Goal: Task Accomplishment & Management: Manage account settings

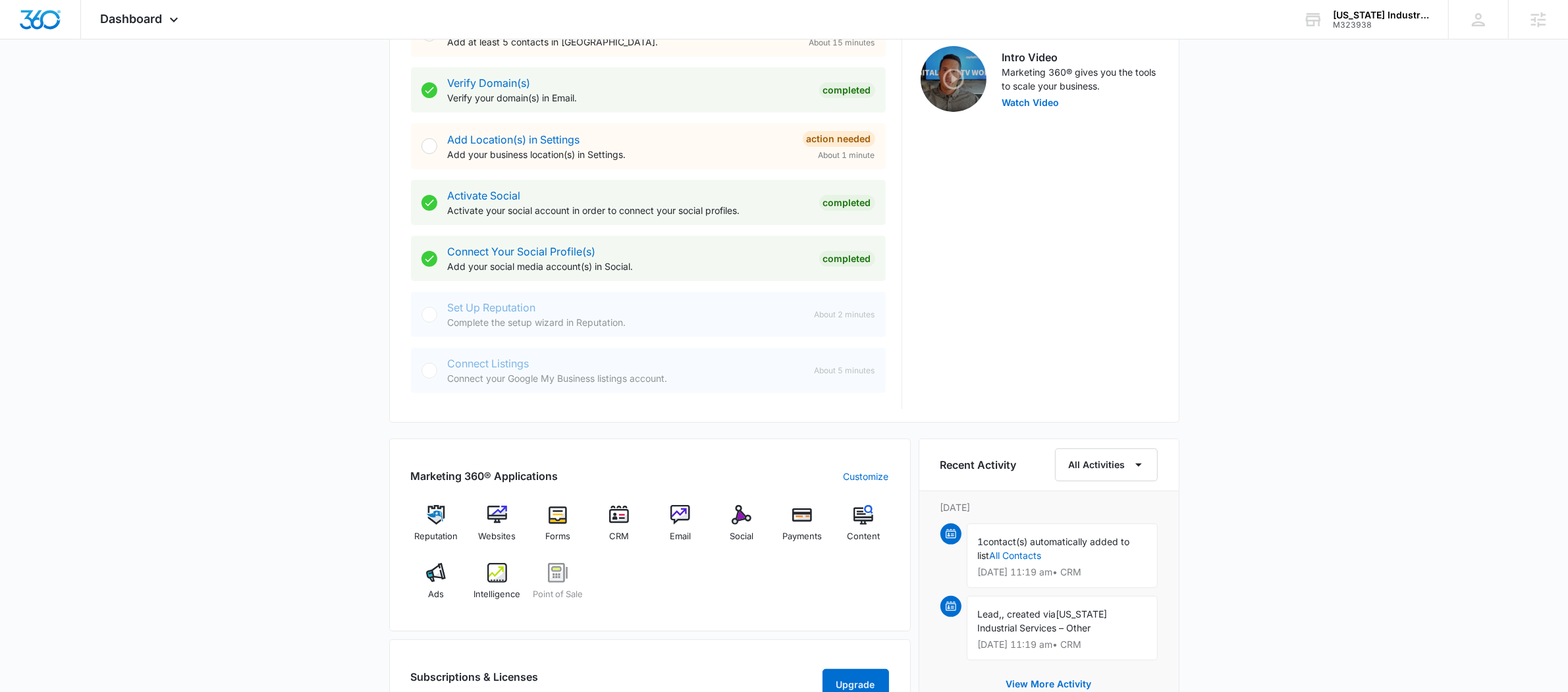
scroll to position [516, 0]
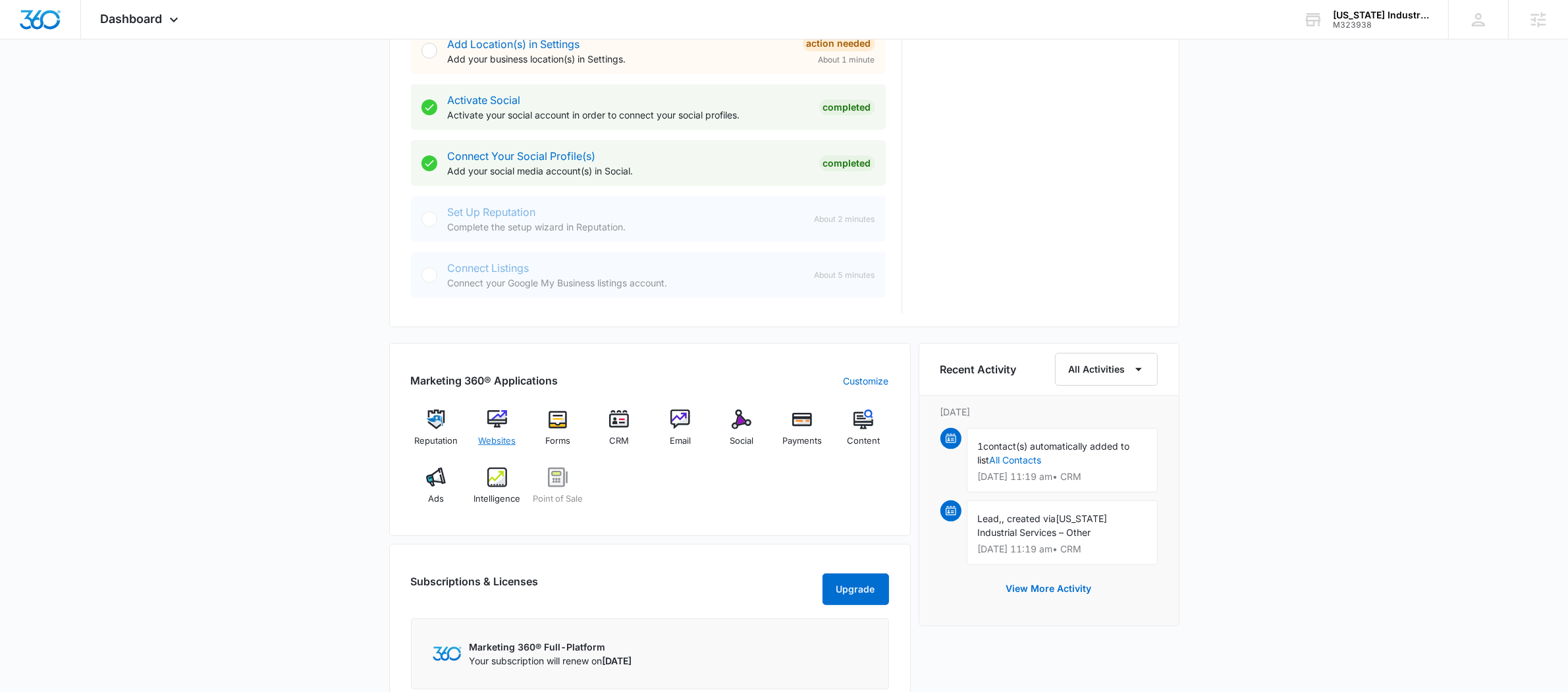
click at [494, 428] on img at bounding box center [497, 419] width 19 height 19
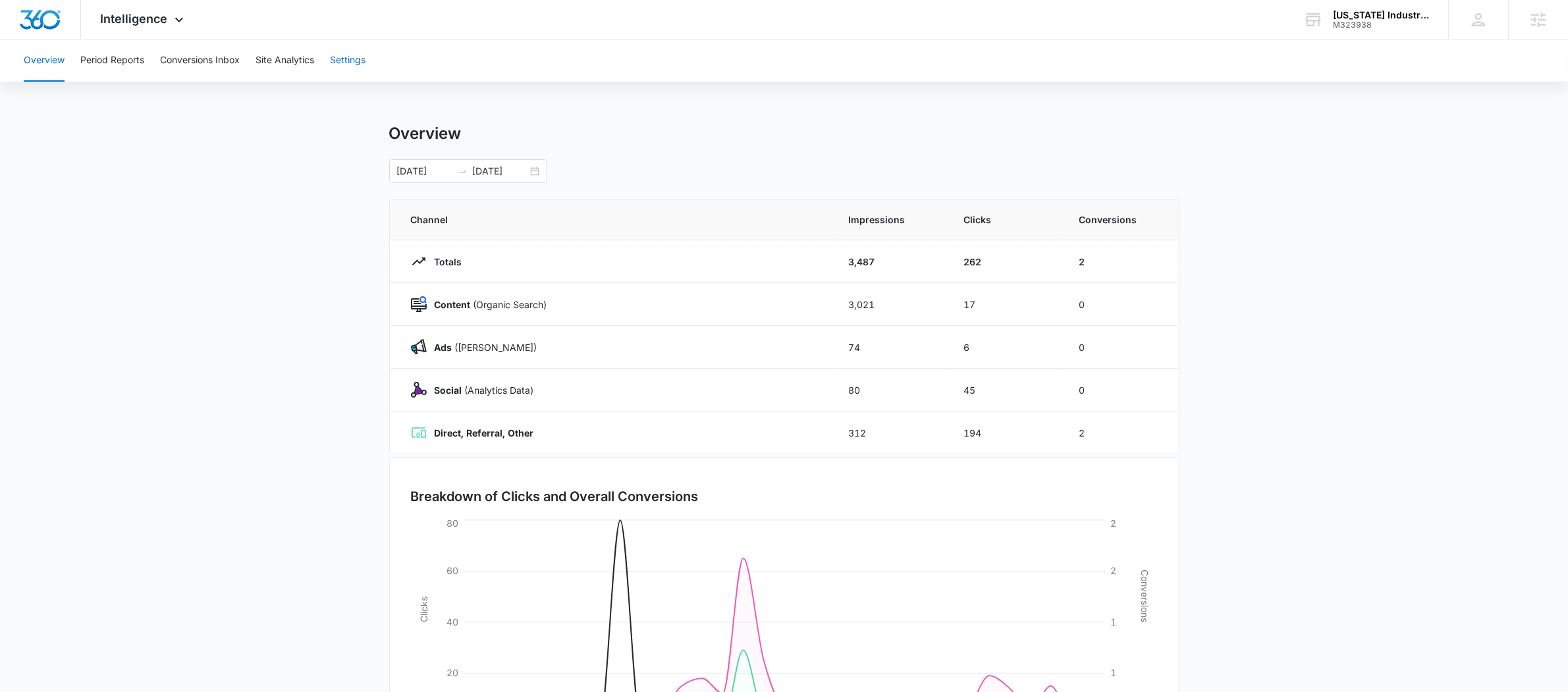
click at [352, 60] on button "Settings" at bounding box center [348, 60] width 36 height 43
